Goal: Check status: Check status

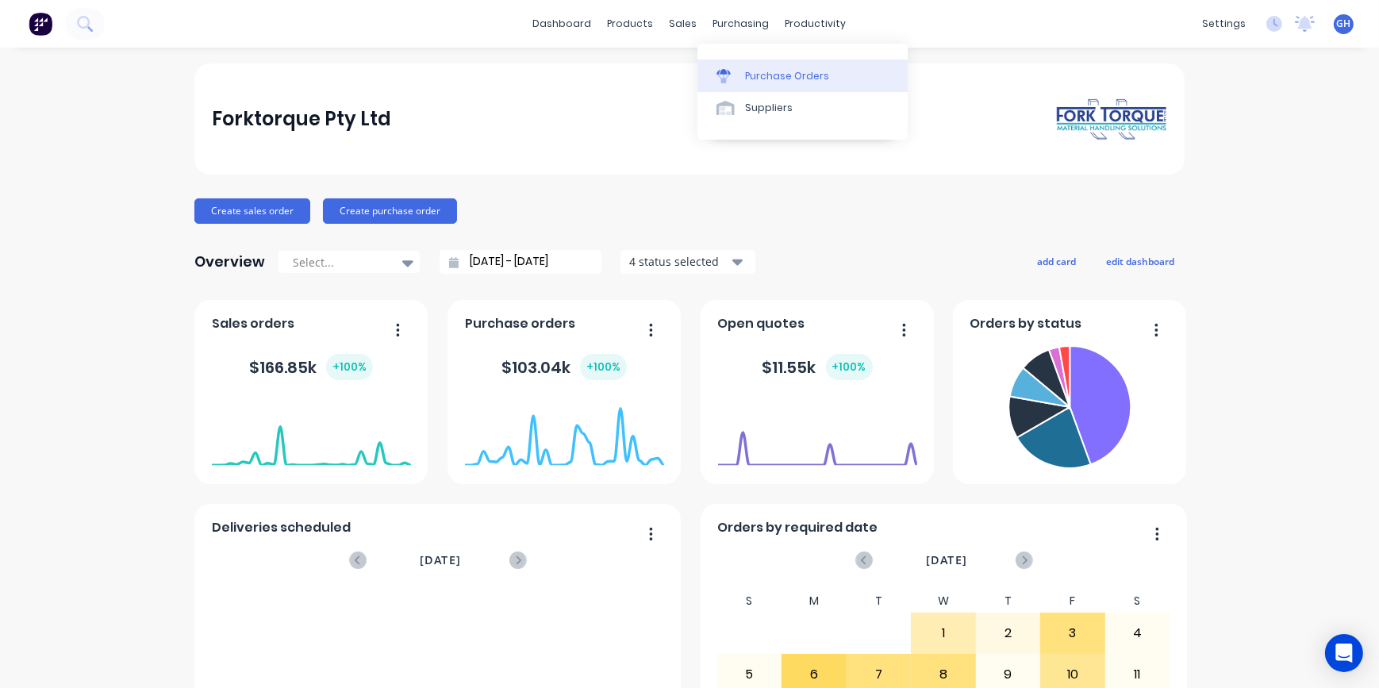
click at [780, 79] on div "Purchase Orders" at bounding box center [787, 76] width 84 height 14
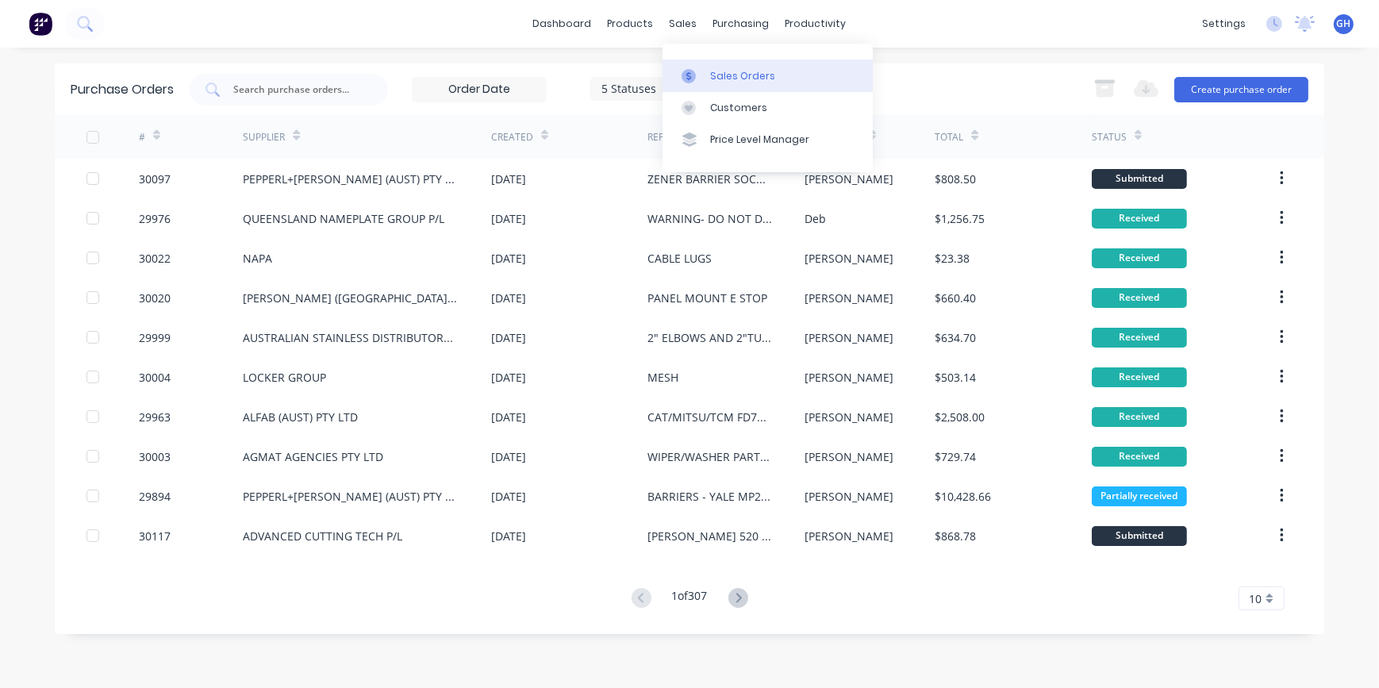
click at [735, 82] on div "Sales Orders" at bounding box center [742, 76] width 65 height 14
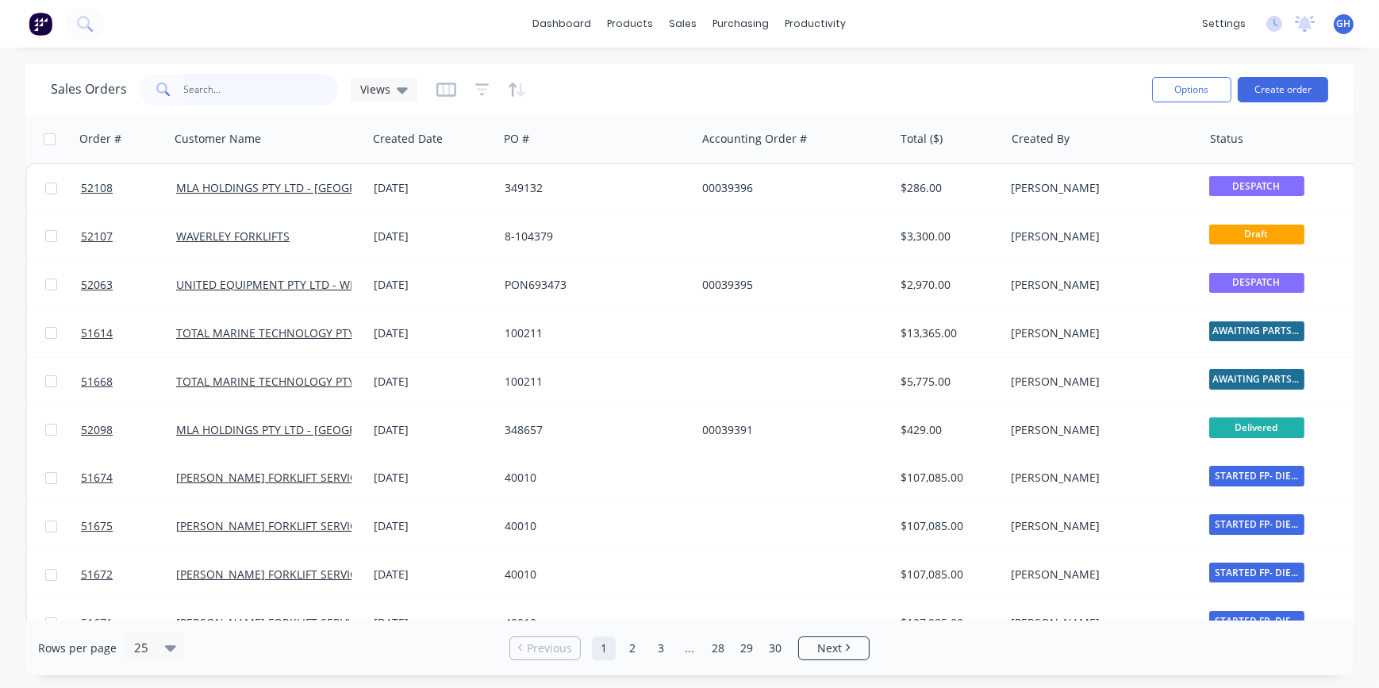
click at [208, 93] on input "text" at bounding box center [261, 90] width 155 height 32
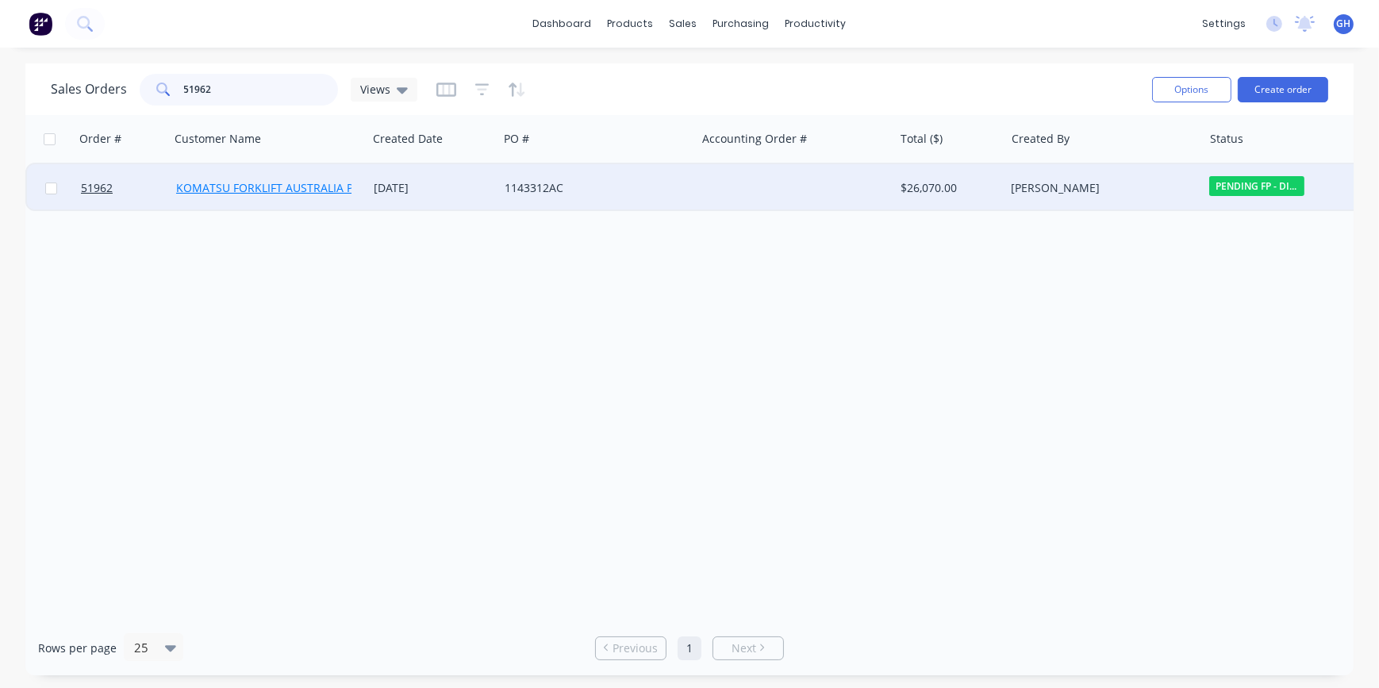
type input "51962"
click at [307, 190] on link "KOMATSU FORKLIFT AUSTRALIA P/L-[GEOGRAPHIC_DATA]" at bounding box center [326, 187] width 300 height 15
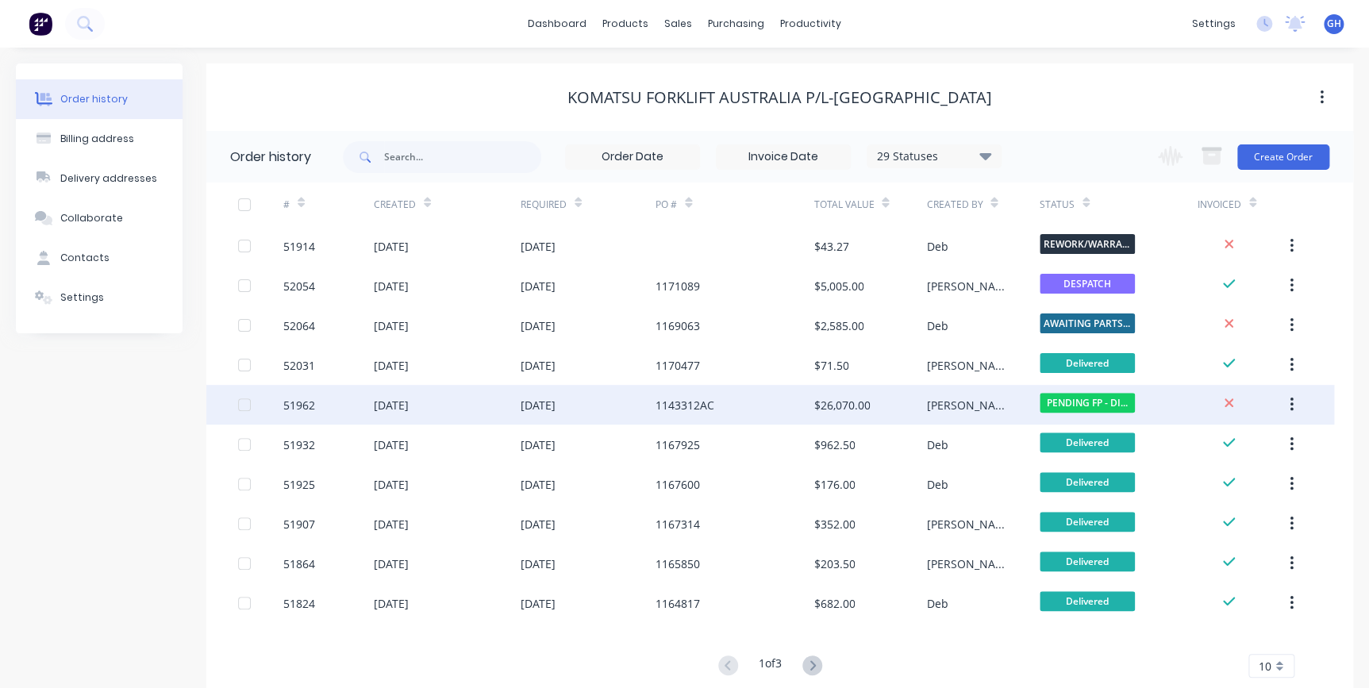
click at [919, 404] on div "$26,070.00" at bounding box center [869, 405] width 113 height 40
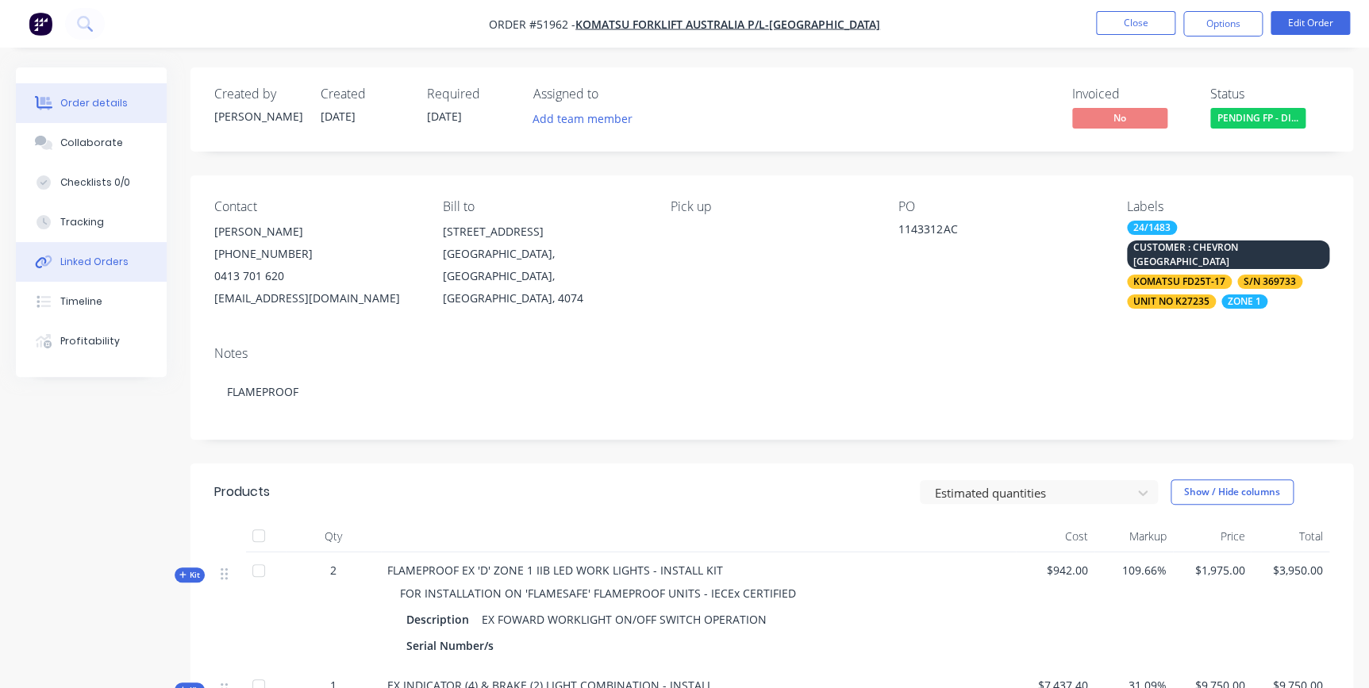
click at [75, 263] on div "Linked Orders" at bounding box center [94, 262] width 68 height 14
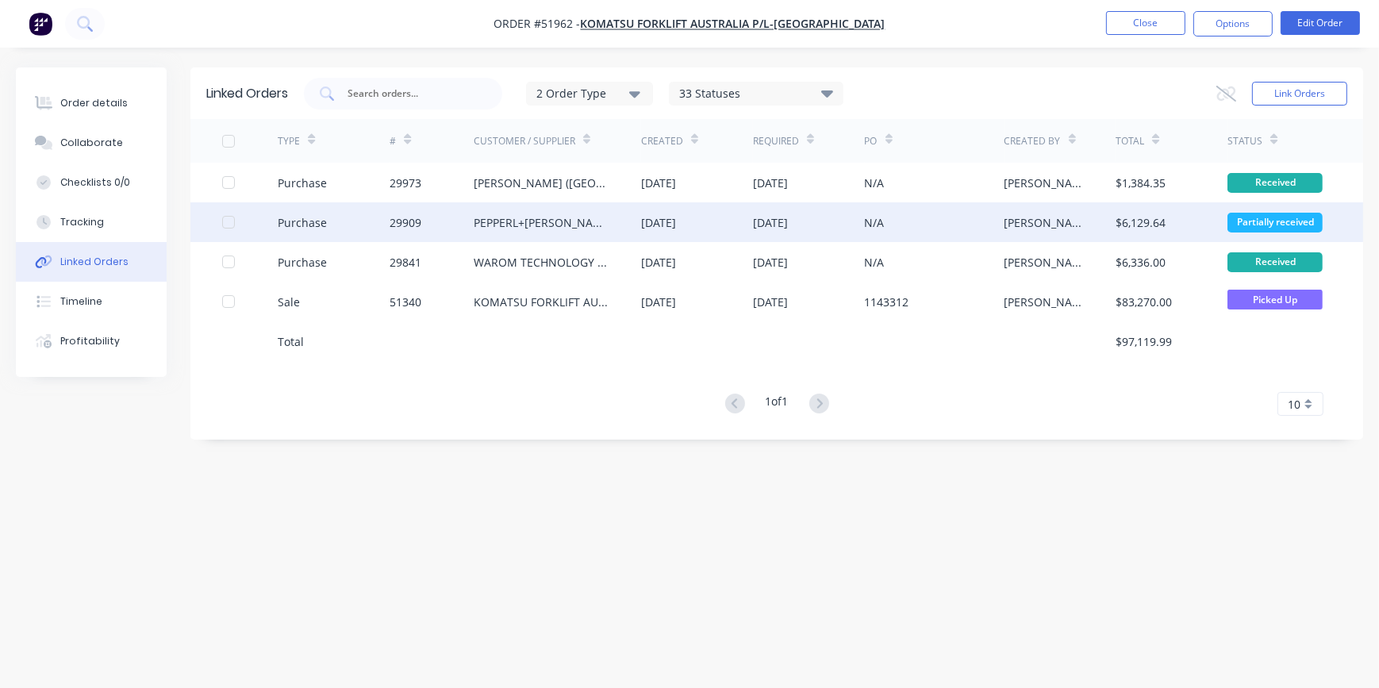
click at [544, 226] on div "PEPPERL+[PERSON_NAME] (AUST) PTY LTD" at bounding box center [542, 222] width 136 height 17
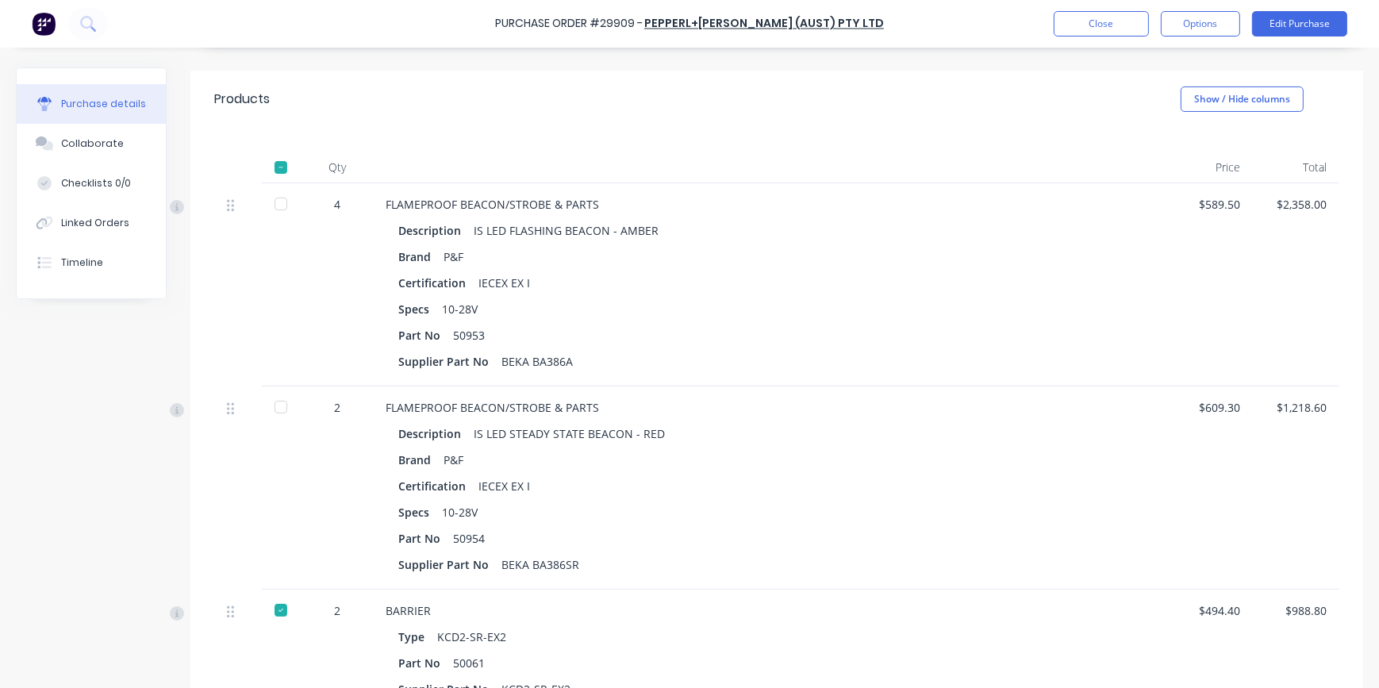
scroll to position [360, 0]
